Goal: Task Accomplishment & Management: Use online tool/utility

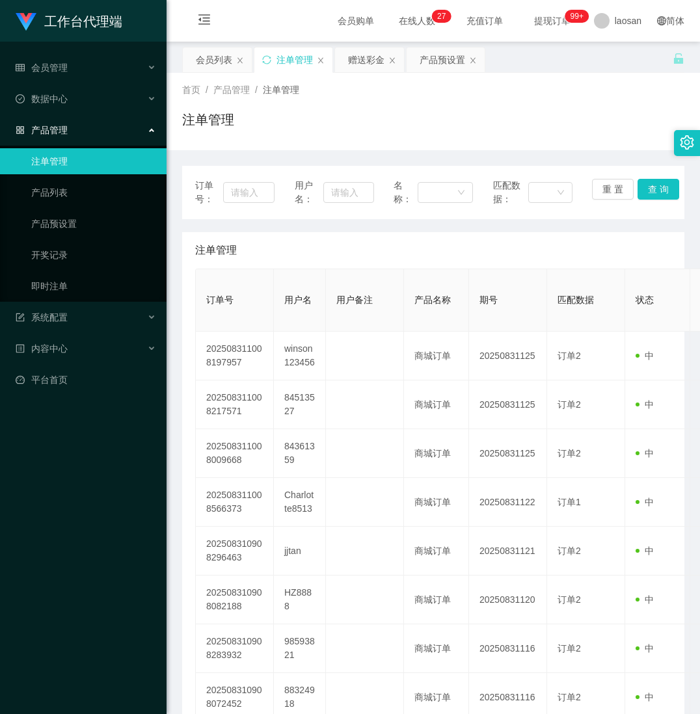
drag, startPoint x: 107, startPoint y: 674, endPoint x: 107, endPoint y: 664, distance: 9.8
click at [107, 664] on div "工作台代理端 会员管理 会员列表 会员加减打码量 在线用户 陪玩用户 充值列表 提现列表 会员加扣款 赠送彩金 数据中心 产品管理 注单管理 产品列表 产品预…" at bounding box center [83, 357] width 167 height 714
click at [222, 55] on div "会员列表" at bounding box center [214, 59] width 36 height 25
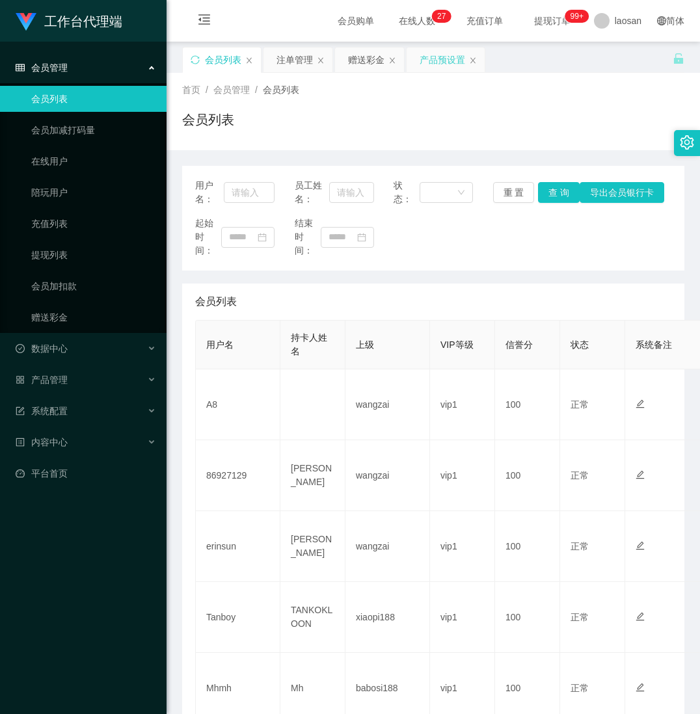
click at [437, 61] on div "产品预设置" at bounding box center [443, 59] width 46 height 25
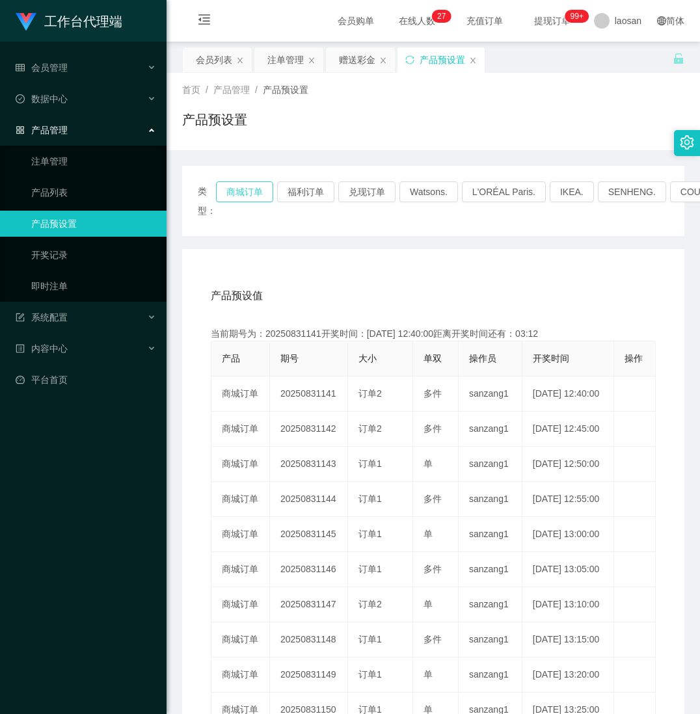
click at [254, 190] on button "商城订单" at bounding box center [244, 192] width 57 height 21
click at [241, 195] on button "商城订单" at bounding box center [244, 192] width 57 height 21
drag, startPoint x: 284, startPoint y: 58, endPoint x: 316, endPoint y: 47, distance: 33.1
click at [284, 58] on div "注单管理" at bounding box center [285, 59] width 36 height 25
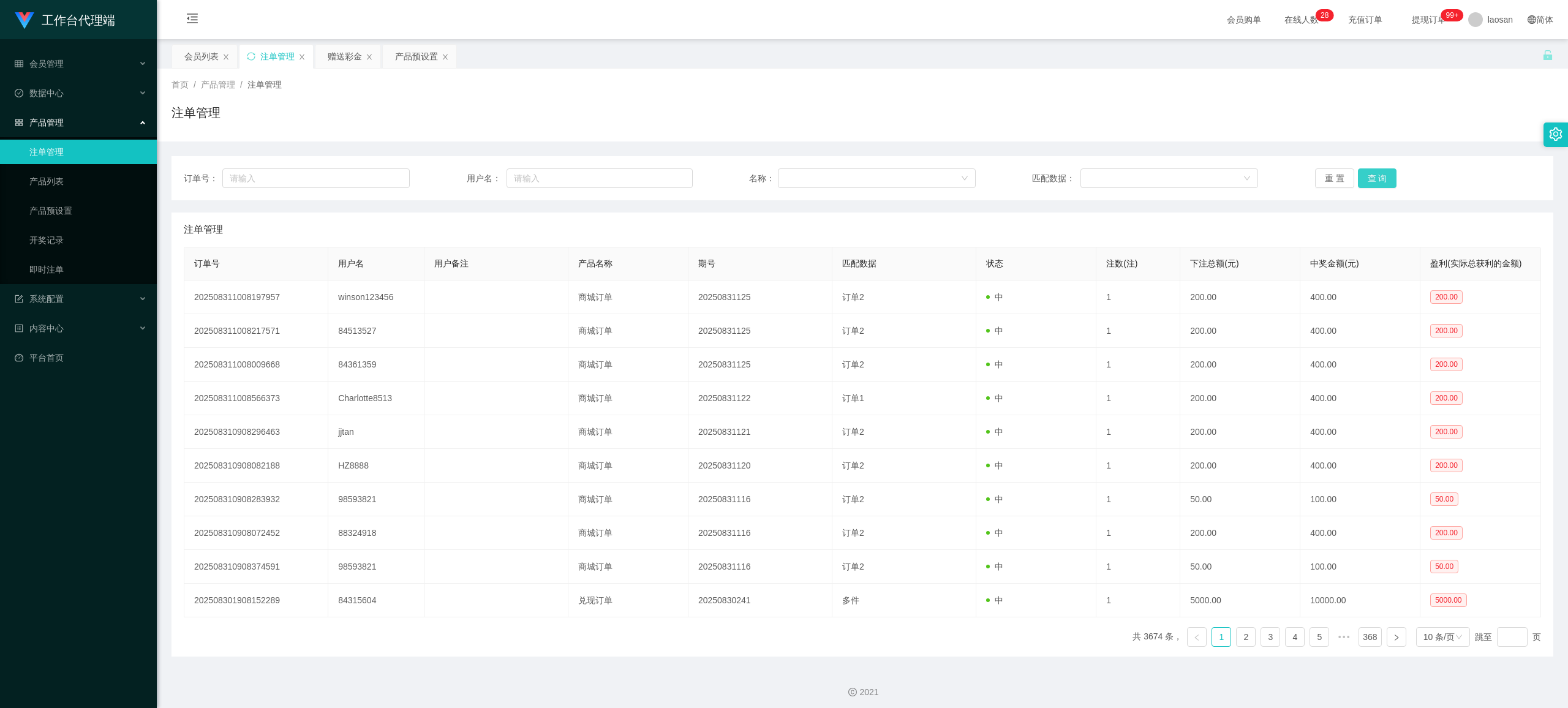
click at [658, 174] on button "查 询" at bounding box center [1378, 178] width 40 height 20
click at [658, 174] on div "重 置 查 询" at bounding box center [1429, 178] width 226 height 20
click at [658, 174] on button "查 询" at bounding box center [1378, 178] width 40 height 20
click at [658, 174] on div "重 置 查 询" at bounding box center [1429, 178] width 226 height 20
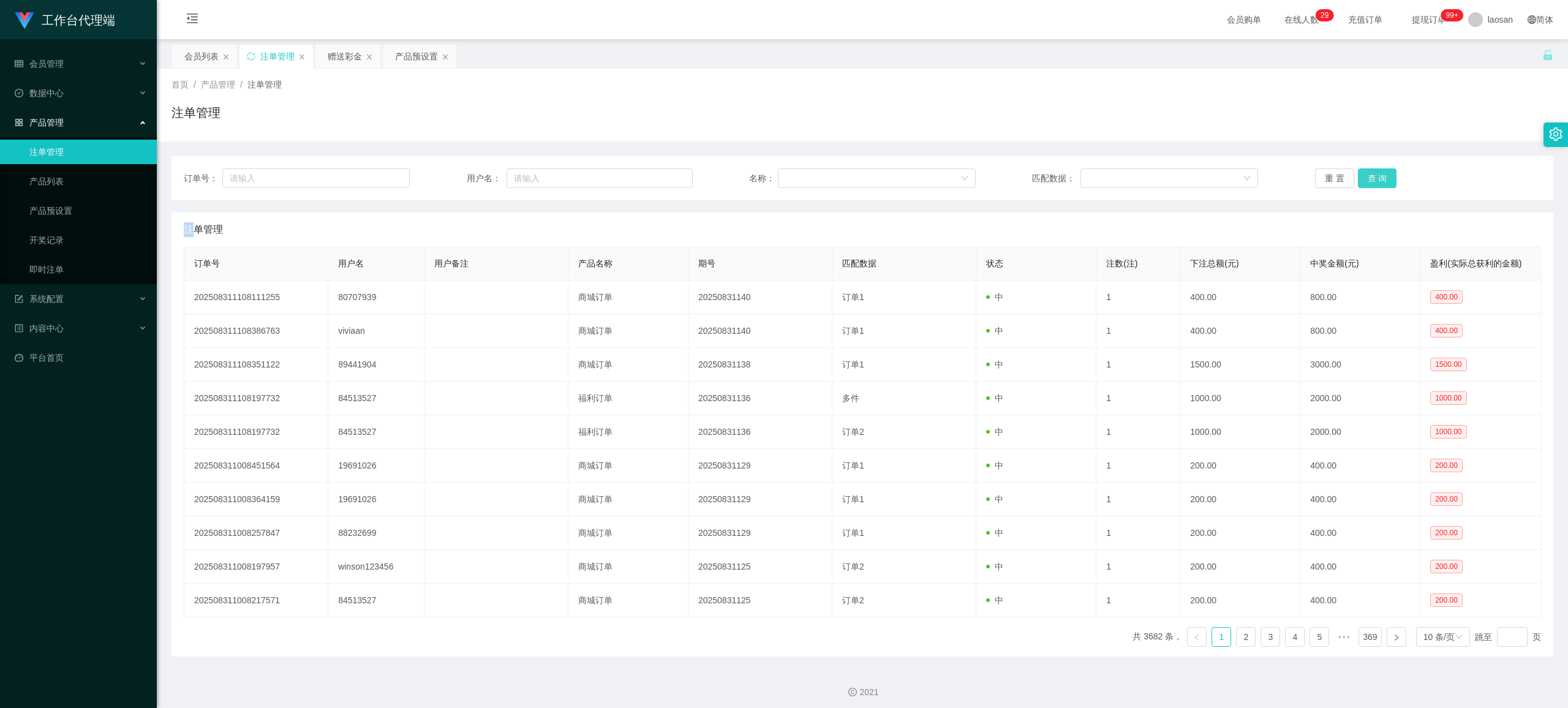
click at [658, 175] on button "查 询" at bounding box center [1378, 178] width 40 height 20
click at [658, 175] on div "重 置 查 询" at bounding box center [1429, 178] width 226 height 20
click at [658, 174] on button "查 询" at bounding box center [1384, 178] width 53 height 20
click at [658, 174] on div "重 置 查 询" at bounding box center [1429, 178] width 226 height 20
click at [658, 174] on button "查 询" at bounding box center [1384, 178] width 53 height 20
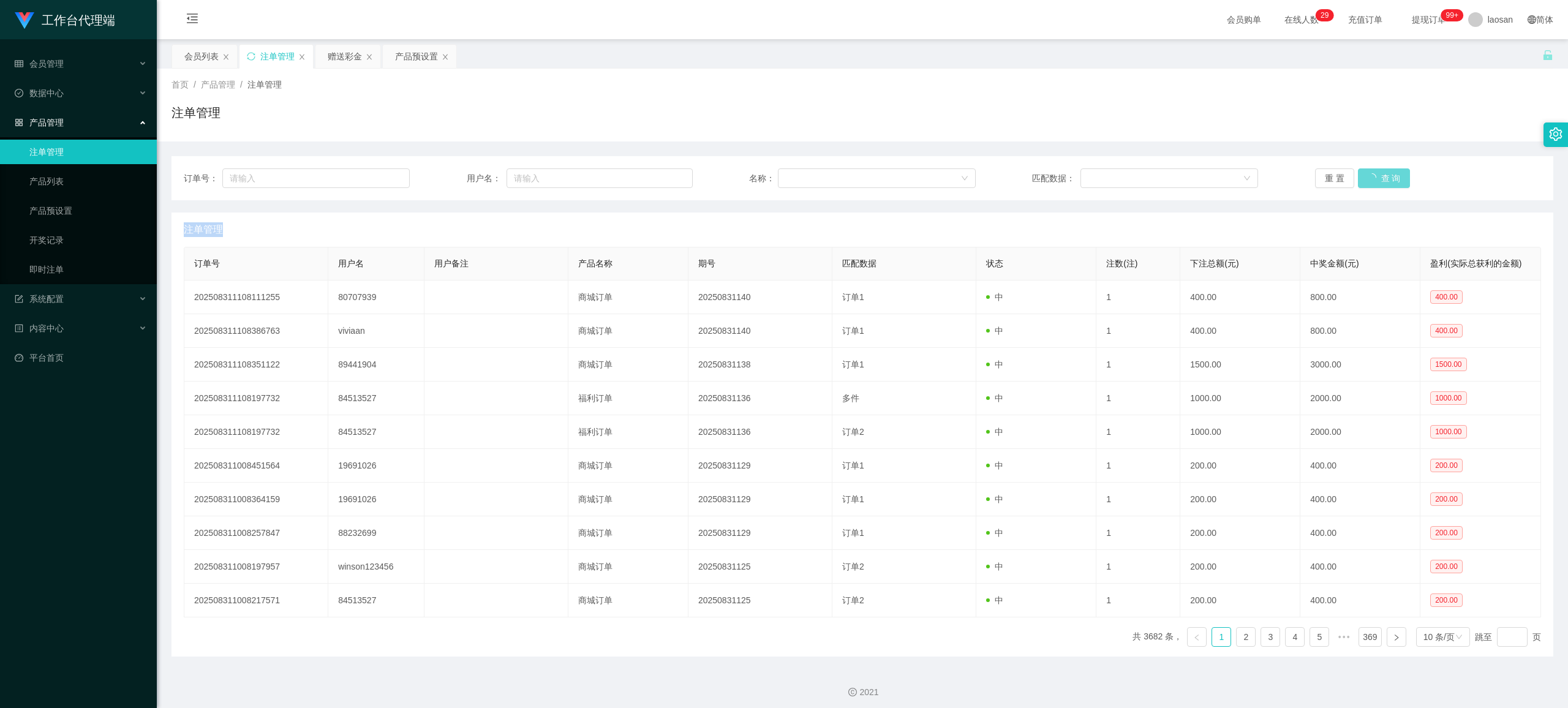
click at [658, 174] on div "重 置 查 询" at bounding box center [1429, 178] width 226 height 20
click at [658, 174] on button "查 询" at bounding box center [1378, 178] width 40 height 20
click at [658, 174] on div "重 置 查 询" at bounding box center [1429, 178] width 226 height 20
click at [658, 174] on button "查 询" at bounding box center [1378, 178] width 40 height 20
click at [658, 174] on div "重 置 查 询" at bounding box center [1429, 178] width 226 height 20
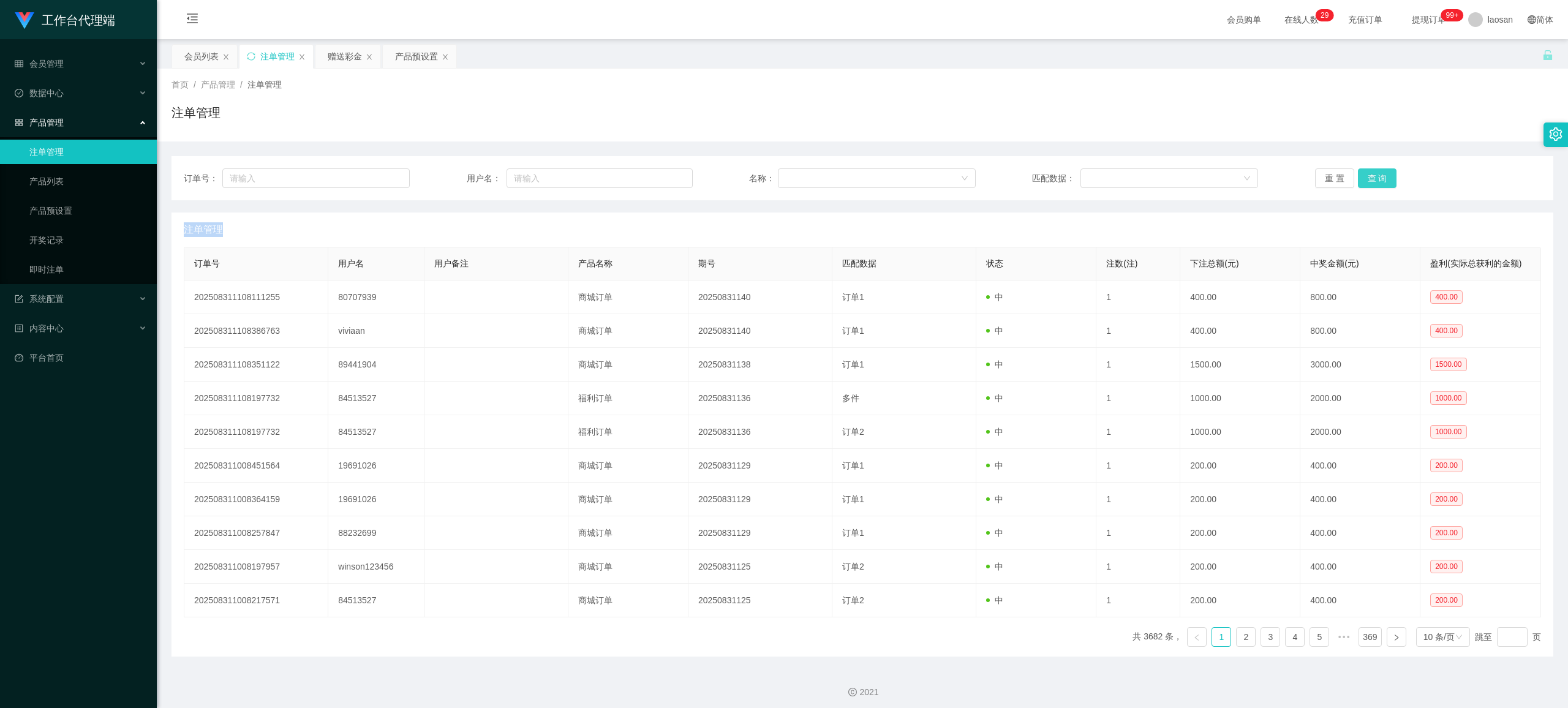
click at [658, 180] on button "查 询" at bounding box center [1378, 178] width 40 height 20
click at [658, 180] on div "重 置 查 询" at bounding box center [1429, 178] width 226 height 20
click at [658, 180] on button "查 询" at bounding box center [1378, 178] width 40 height 20
click at [658, 180] on div "重 置 查 询" at bounding box center [1429, 178] width 226 height 20
click at [658, 180] on button "查 询" at bounding box center [1378, 178] width 40 height 20
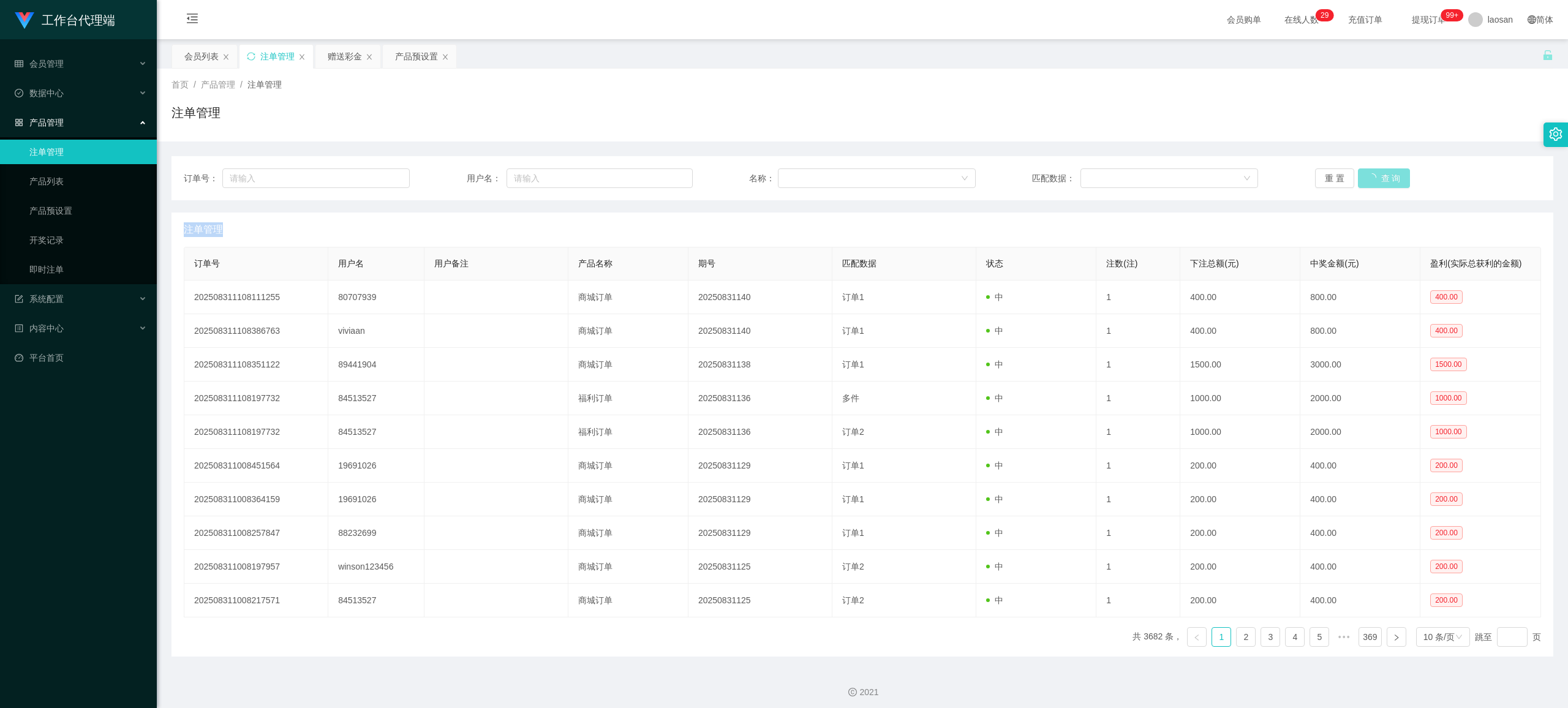
click at [658, 180] on div "重 置 查 询" at bounding box center [1429, 178] width 226 height 20
click at [658, 180] on button "查 询" at bounding box center [1378, 178] width 40 height 20
click at [658, 180] on div "重 置 查 询" at bounding box center [1429, 178] width 226 height 20
click at [658, 180] on button "查 询" at bounding box center [1378, 178] width 40 height 20
click at [658, 180] on div "重 置 查 询" at bounding box center [1429, 178] width 226 height 20
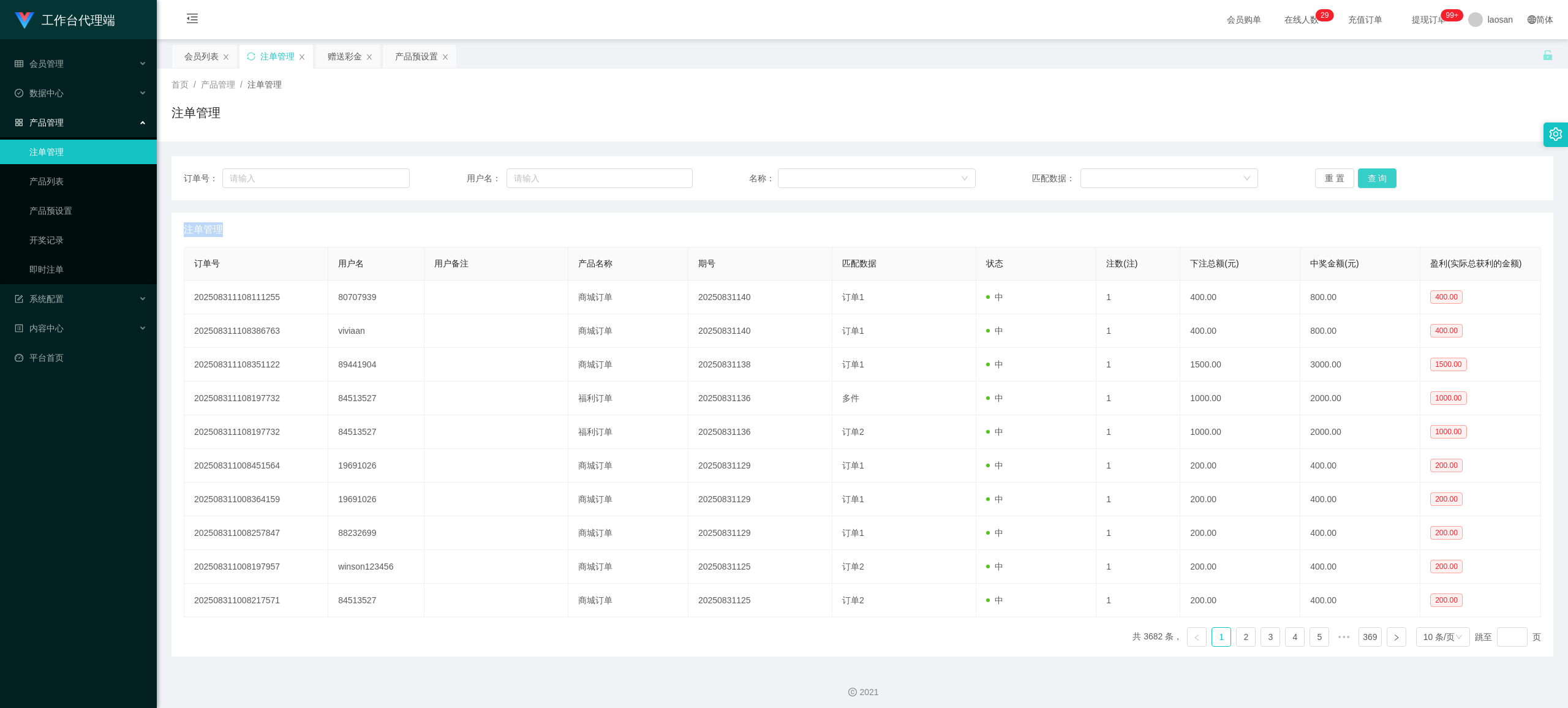
click at [658, 180] on button "查 询" at bounding box center [1378, 178] width 40 height 20
click at [658, 182] on button "查 询" at bounding box center [1378, 178] width 40 height 20
click at [658, 182] on div "重 置 查 询" at bounding box center [1429, 178] width 226 height 20
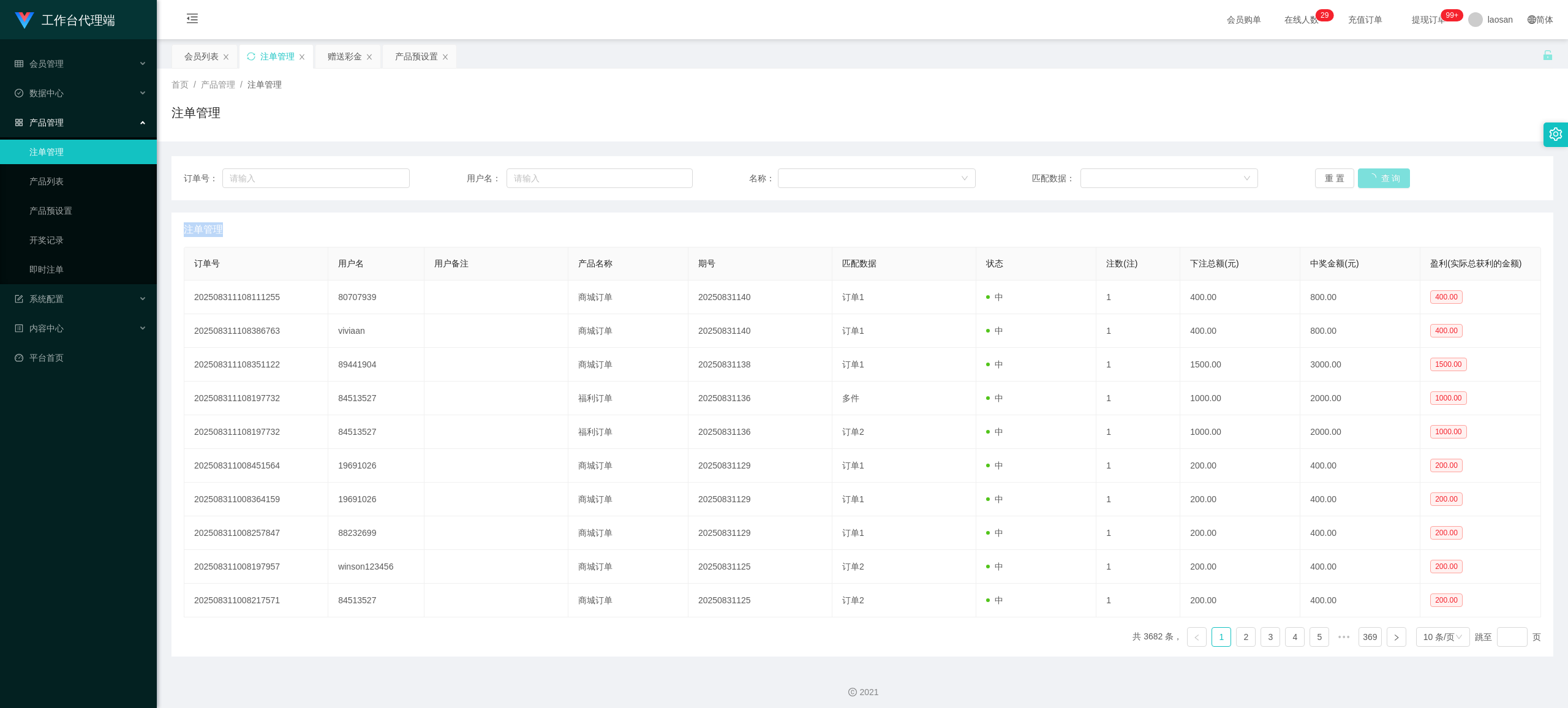
click at [658, 182] on button "查 询" at bounding box center [1384, 178] width 53 height 20
click at [658, 176] on button "查 询" at bounding box center [1378, 178] width 40 height 20
click at [658, 176] on button "查 询" at bounding box center [1384, 178] width 53 height 20
click at [658, 176] on button "查 询" at bounding box center [1378, 178] width 40 height 20
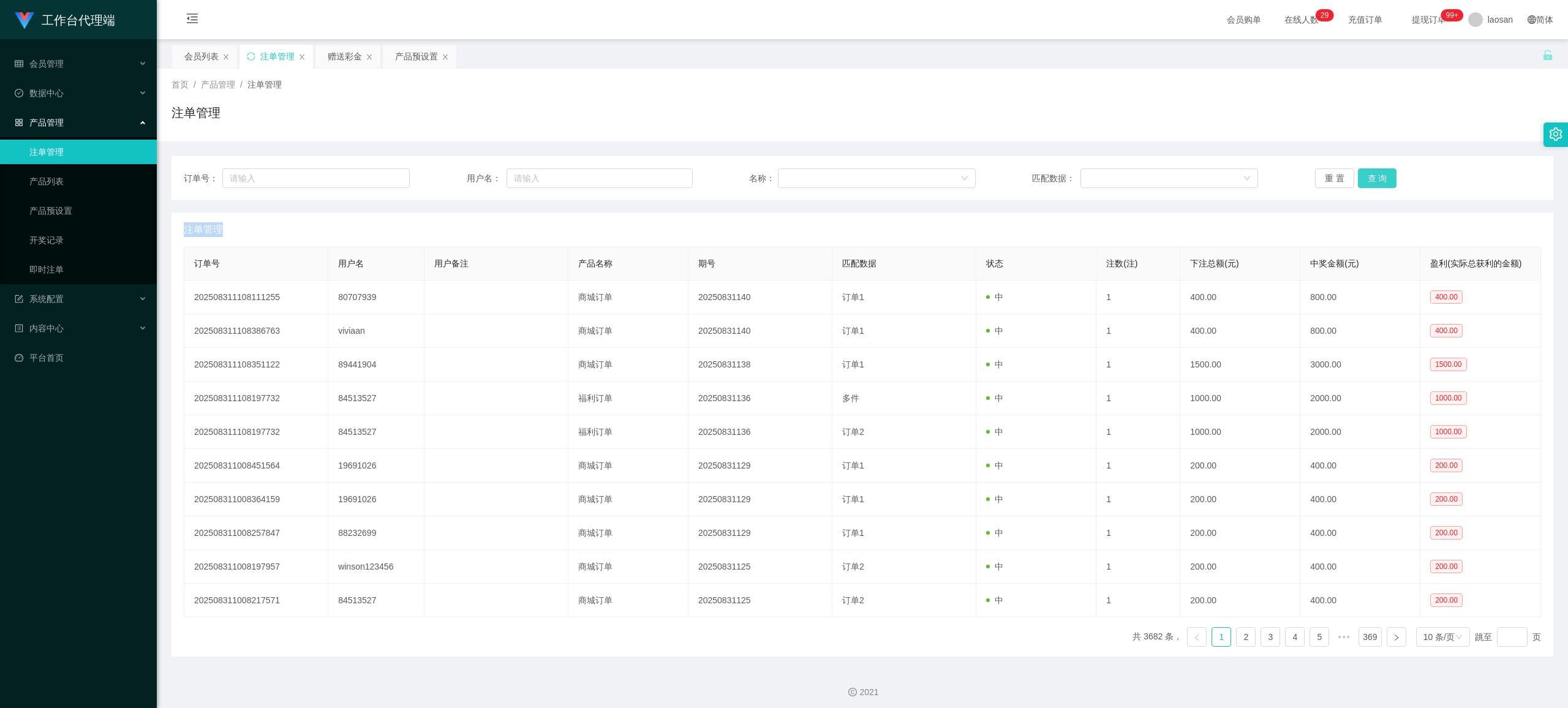
click at [658, 176] on button "查 询" at bounding box center [1378, 178] width 40 height 20
click at [658, 176] on button "查 询" at bounding box center [1384, 178] width 53 height 20
click at [658, 174] on button "查 询" at bounding box center [1378, 178] width 40 height 20
click at [658, 174] on div "重 置 查 询" at bounding box center [1429, 178] width 226 height 20
click at [658, 174] on button "查 询" at bounding box center [1378, 178] width 40 height 20
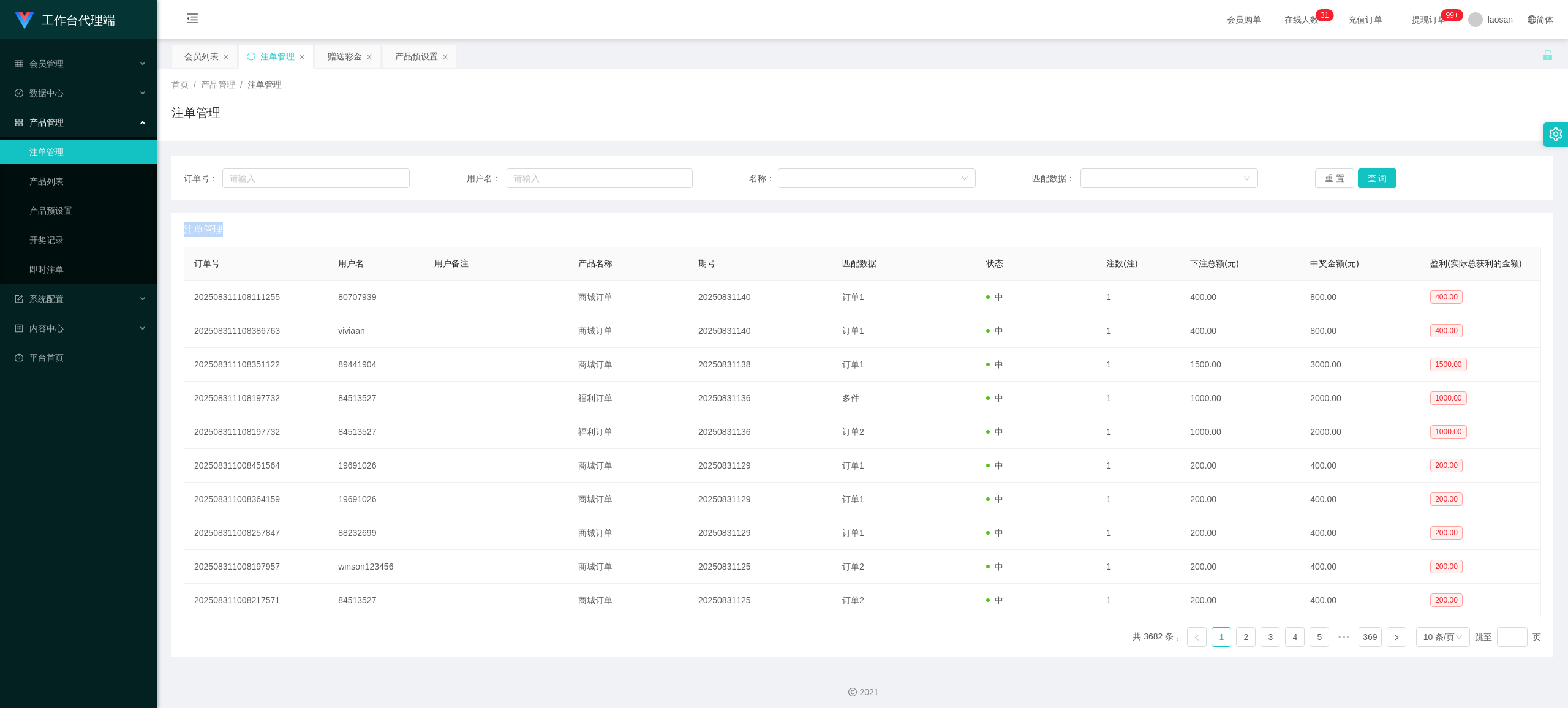
click at [658, 174] on div "重 置 查 询" at bounding box center [1429, 178] width 226 height 20
click at [658, 175] on button "查 询" at bounding box center [1378, 178] width 40 height 20
click at [658, 176] on button "查 询" at bounding box center [1378, 178] width 40 height 20
click at [658, 176] on div "重 置 查 询" at bounding box center [1429, 178] width 226 height 20
click at [658, 176] on button "查 询" at bounding box center [1378, 178] width 40 height 20
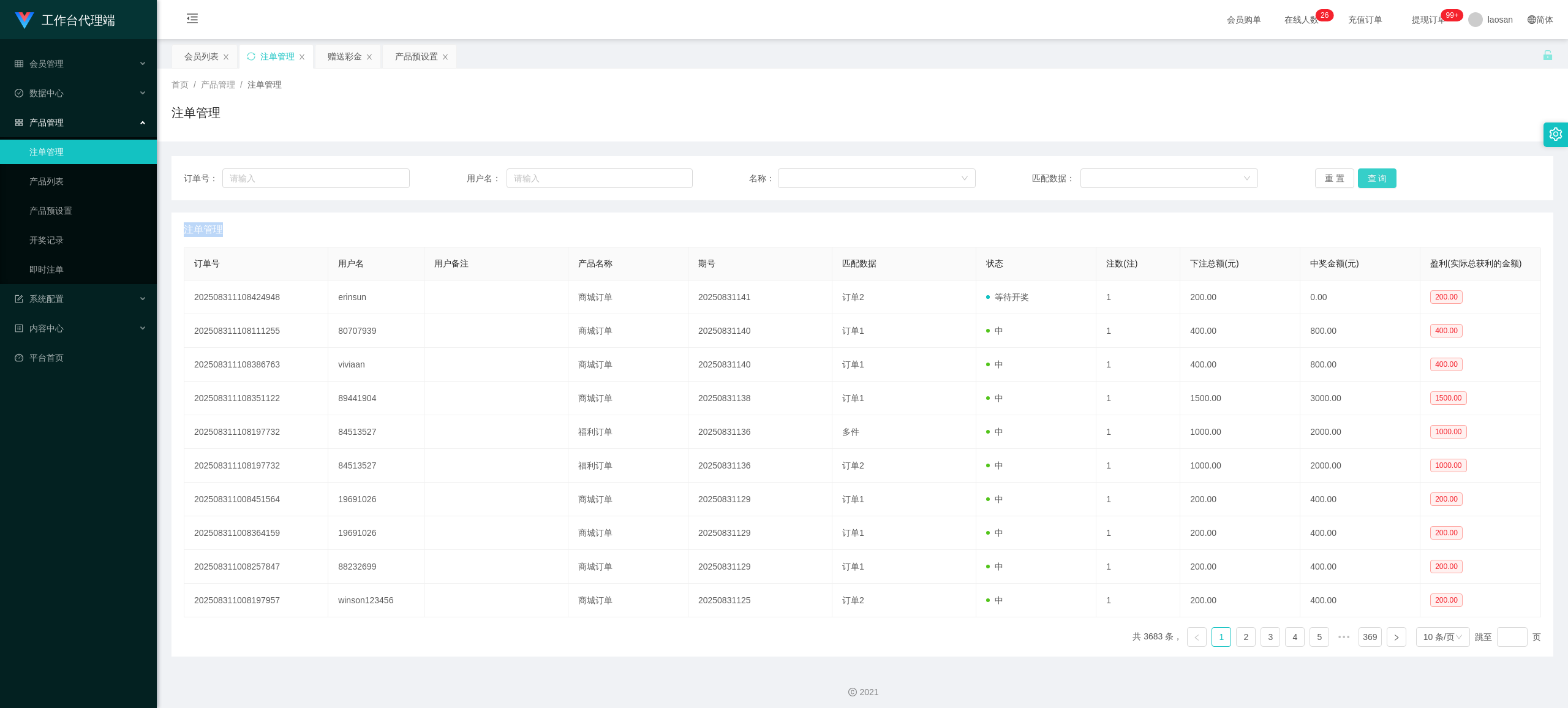
click at [658, 180] on button "查 询" at bounding box center [1378, 178] width 40 height 20
click at [658, 180] on div "重 置 查 询" at bounding box center [1429, 178] width 226 height 20
click at [658, 180] on button "查 询" at bounding box center [1378, 178] width 40 height 20
click at [658, 180] on div "重 置 查 询" at bounding box center [1429, 178] width 226 height 20
click at [658, 172] on button "查 询" at bounding box center [1378, 178] width 40 height 20
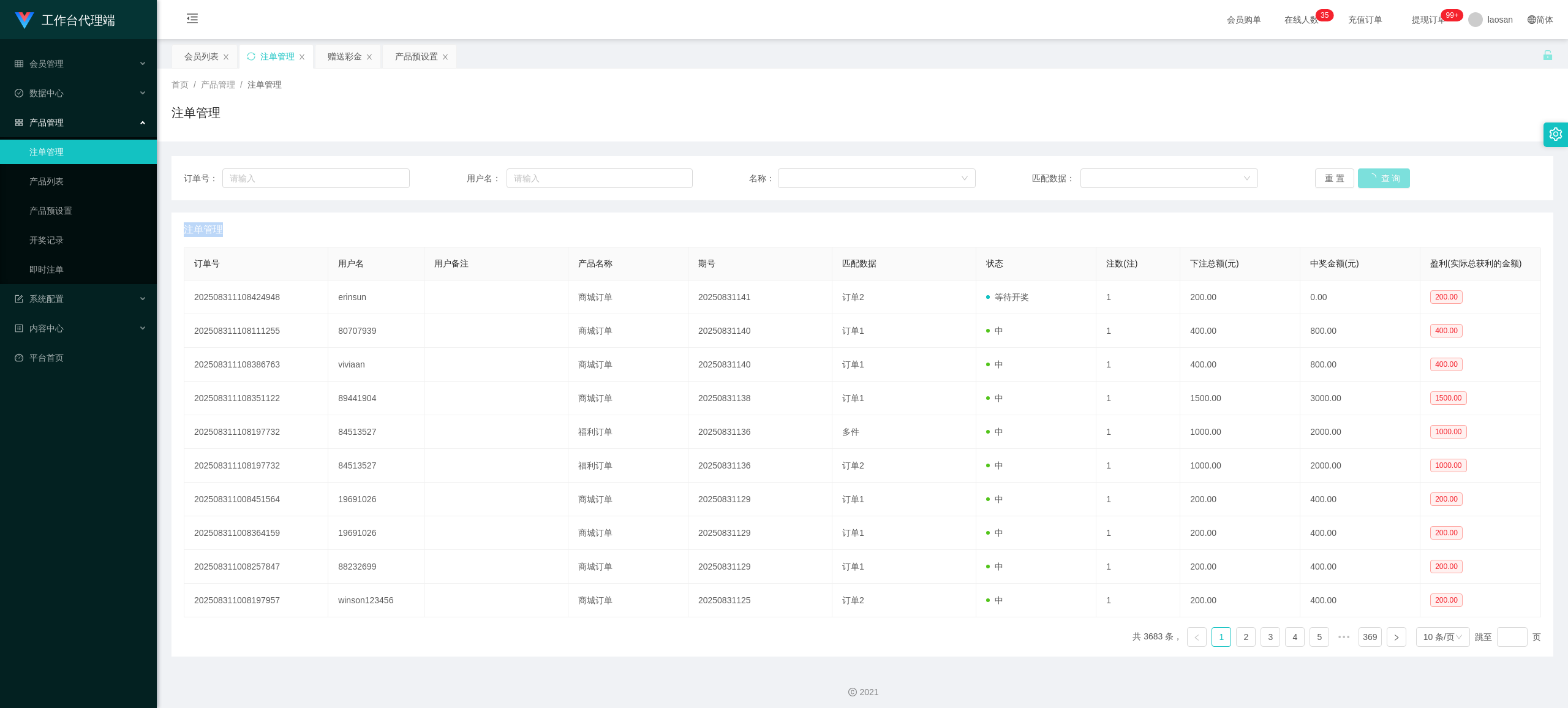
click at [658, 172] on div "重 置 查 询" at bounding box center [1429, 178] width 226 height 20
